Goal: Use online tool/utility: Use online tool/utility

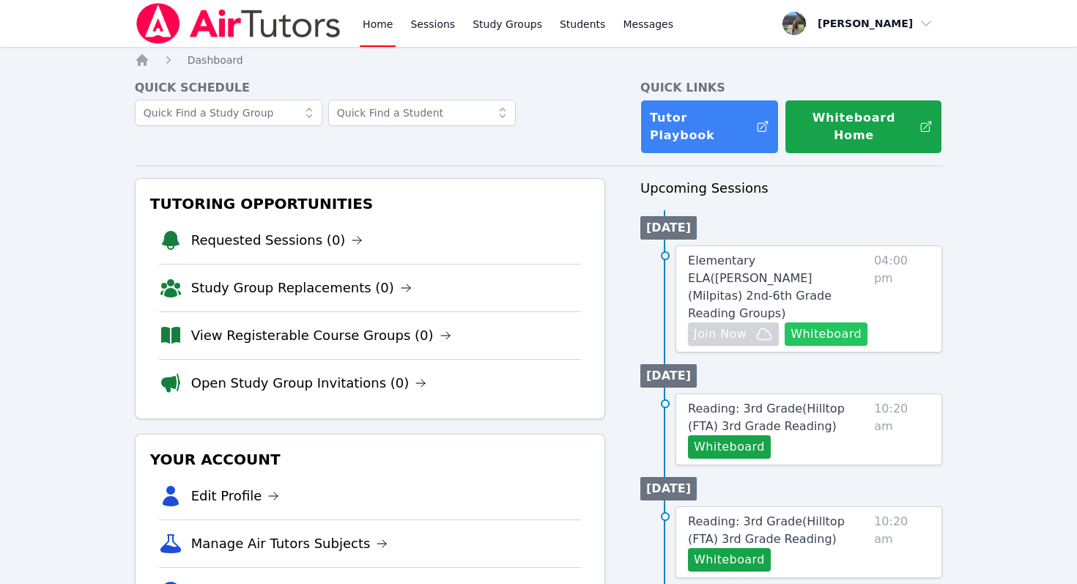
click at [832, 322] on button "Whiteboard" at bounding box center [826, 333] width 83 height 23
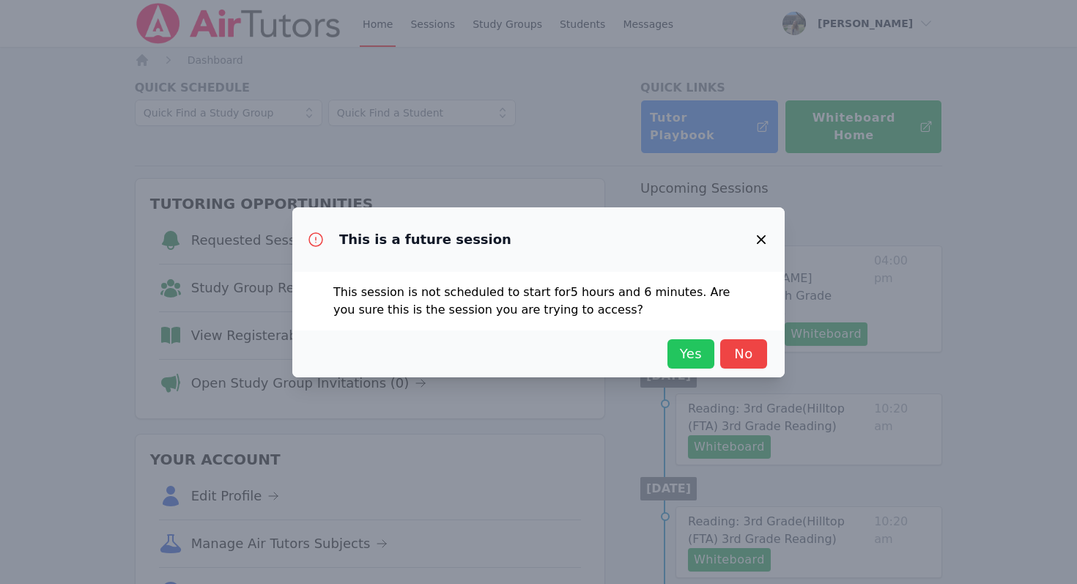
click at [683, 346] on span "Yes" at bounding box center [691, 354] width 32 height 21
